Goal: Task Accomplishment & Management: Manage account settings

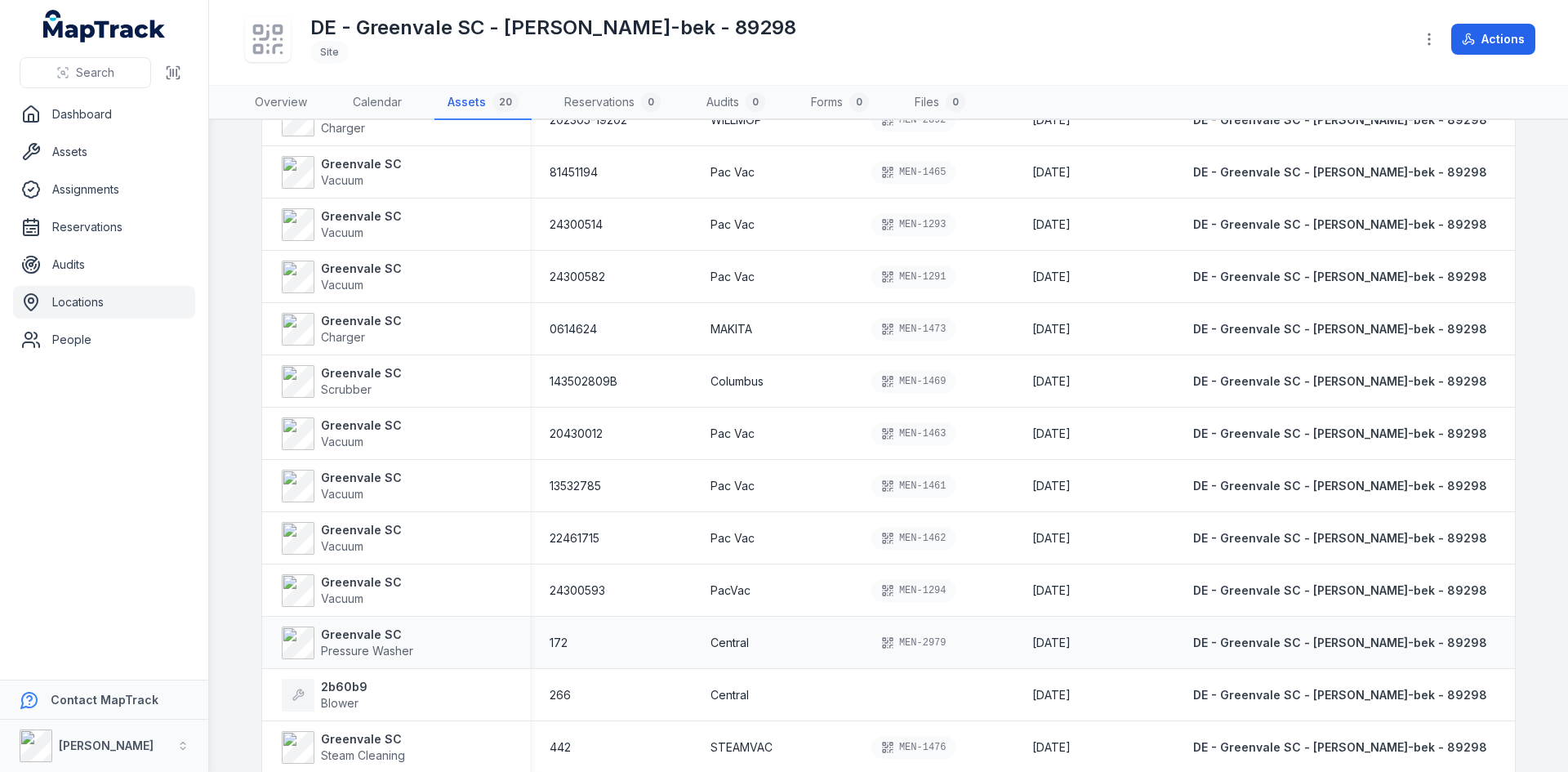
scroll to position [490, 0]
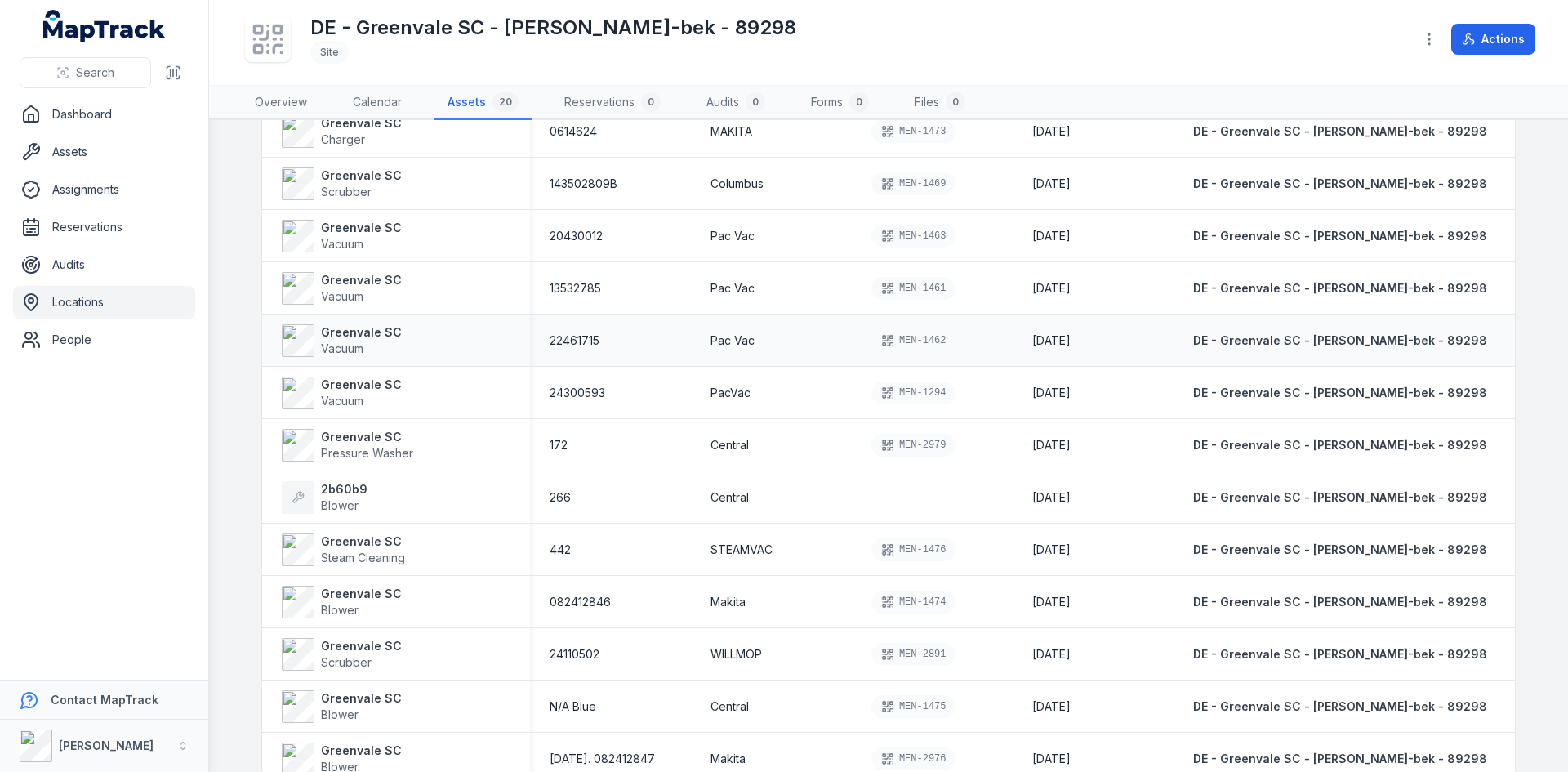
click at [1069, 333] on span "[DATE]" at bounding box center [1052, 340] width 38 height 14
click at [331, 338] on strong "Greenvale SC" at bounding box center [361, 333] width 81 height 17
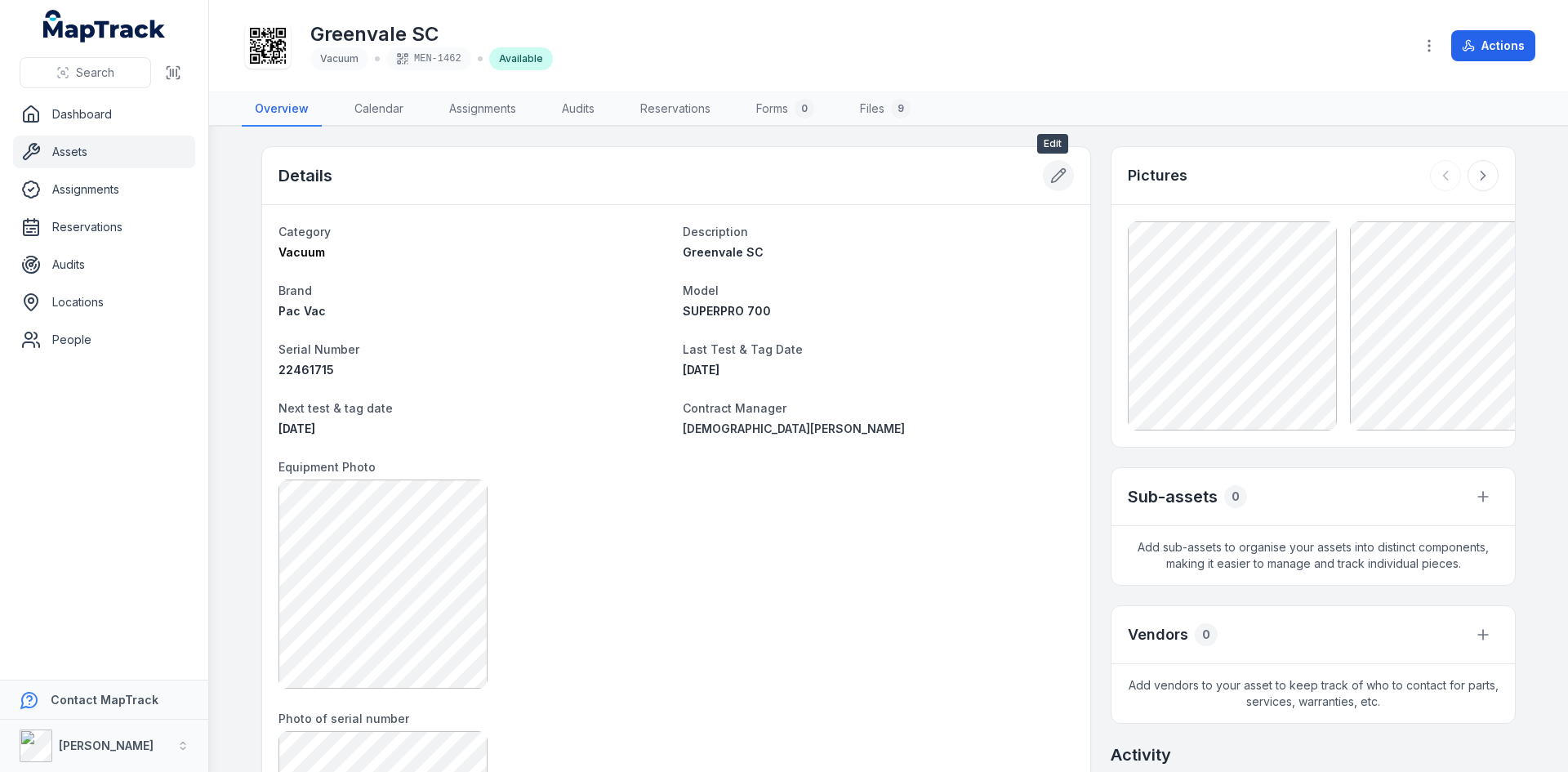
click at [1050, 175] on icon at bounding box center [1058, 176] width 17 height 17
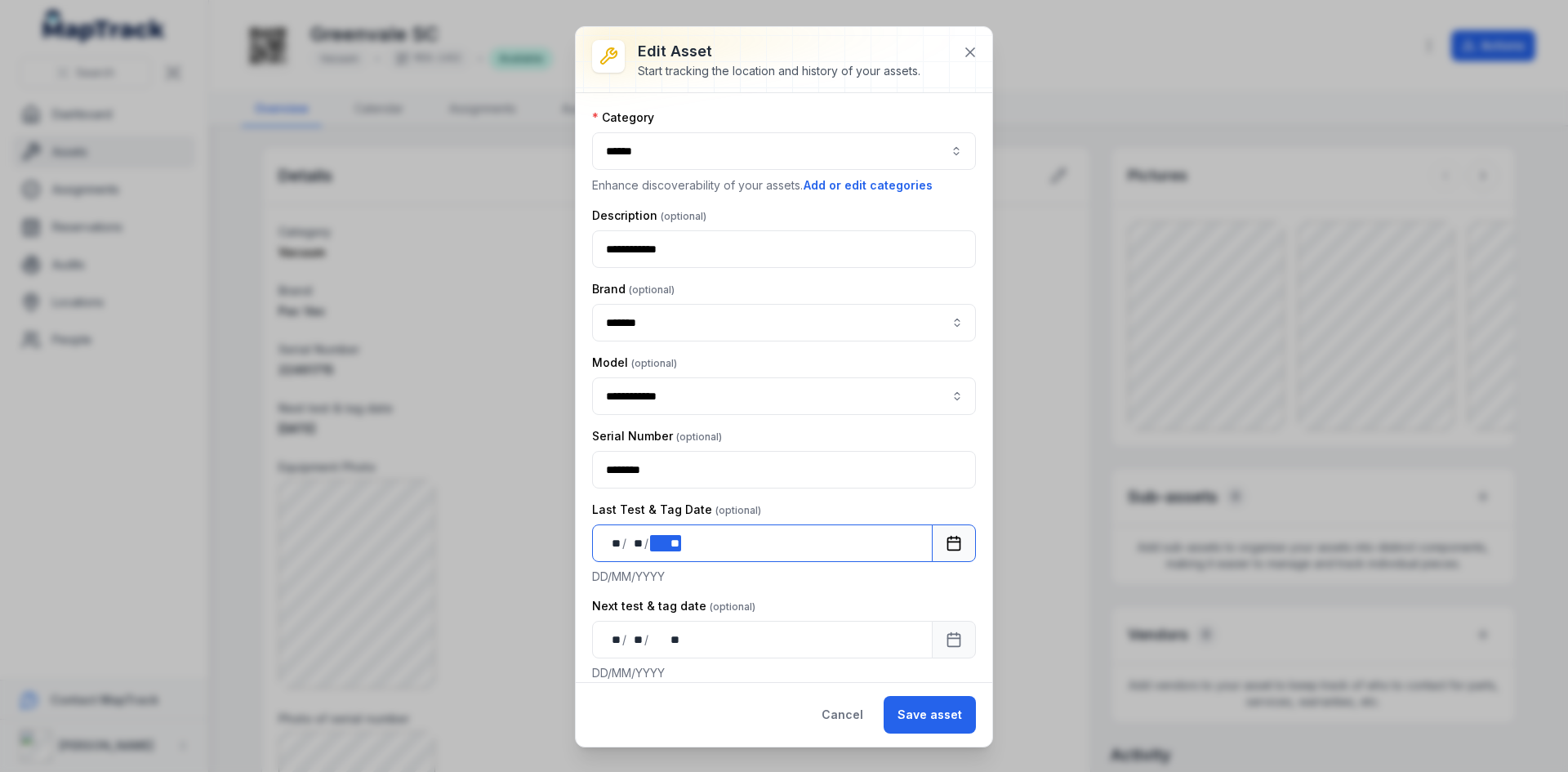
click at [694, 539] on div "** ** / ** ** / **** **" at bounding box center [762, 543] width 340 height 37
click at [929, 711] on button "Save asset" at bounding box center [930, 714] width 92 height 37
